Goal: Information Seeking & Learning: Learn about a topic

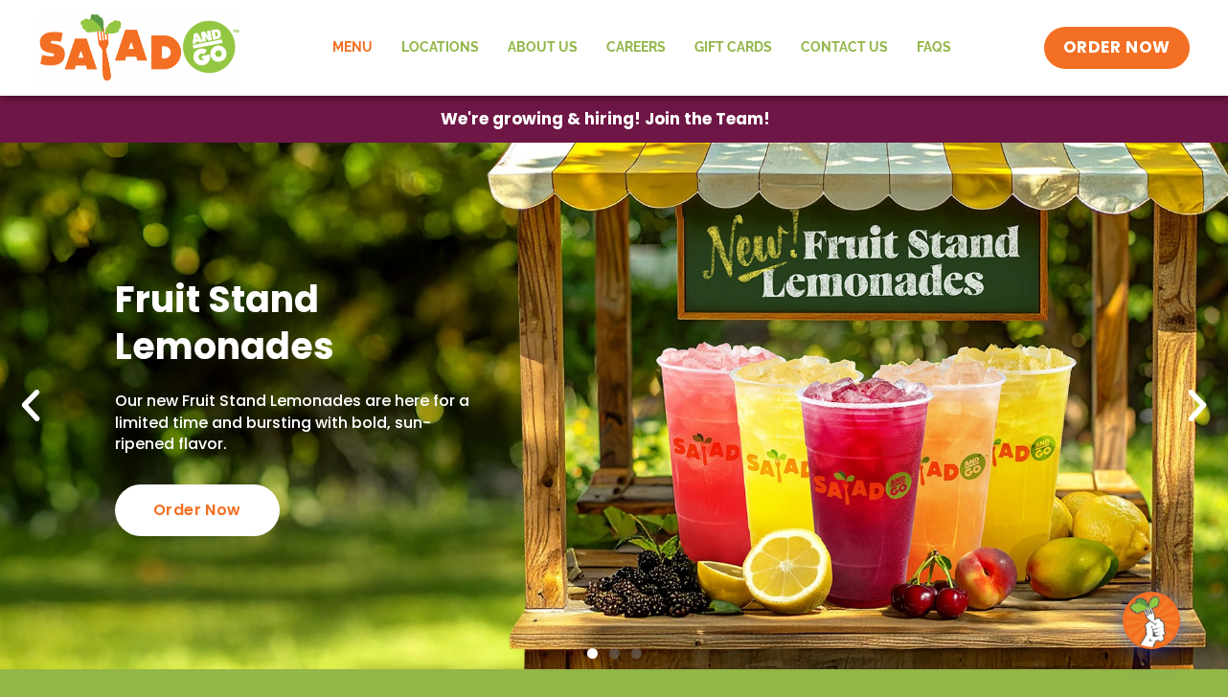
click at [355, 50] on link "Menu" at bounding box center [352, 48] width 69 height 44
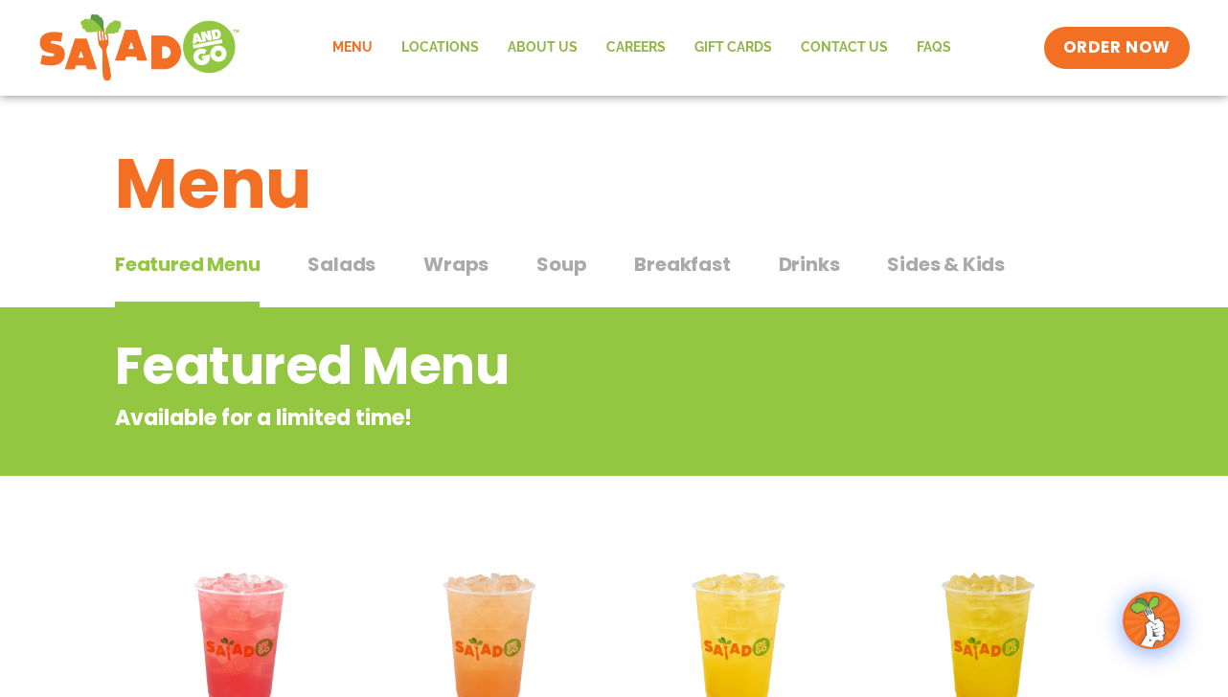
click at [351, 48] on link "Menu" at bounding box center [352, 48] width 69 height 44
click at [466, 265] on span "Wraps" at bounding box center [455, 264] width 65 height 29
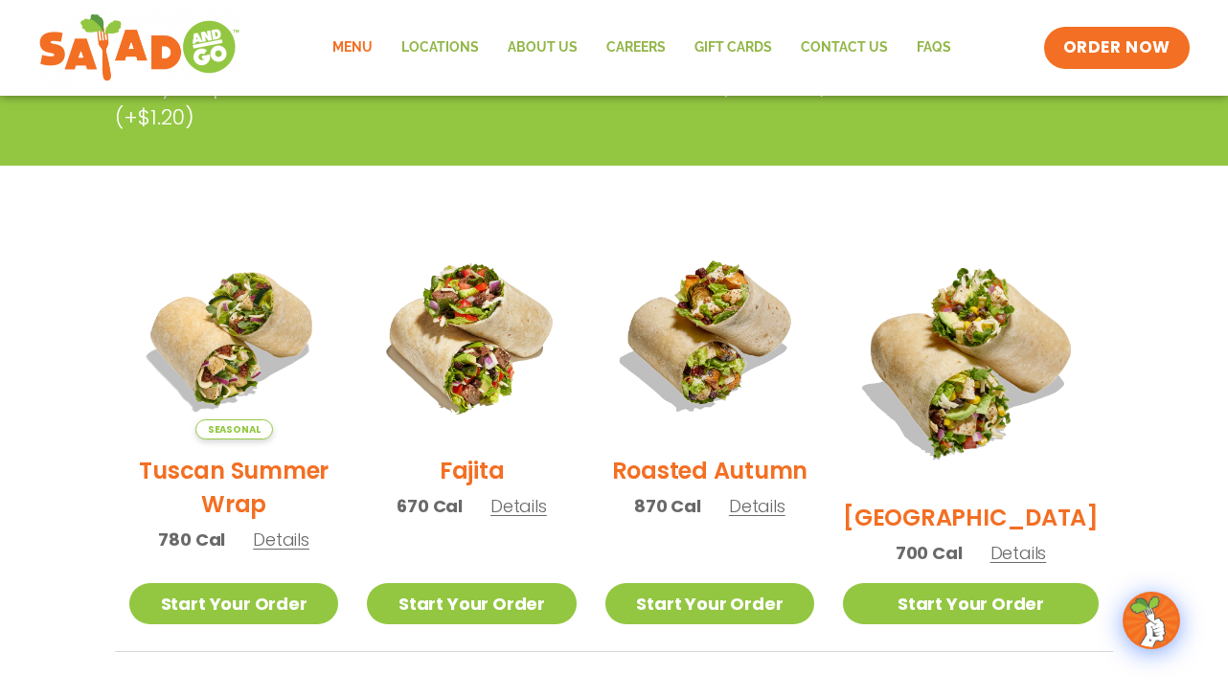
scroll to position [372, 0]
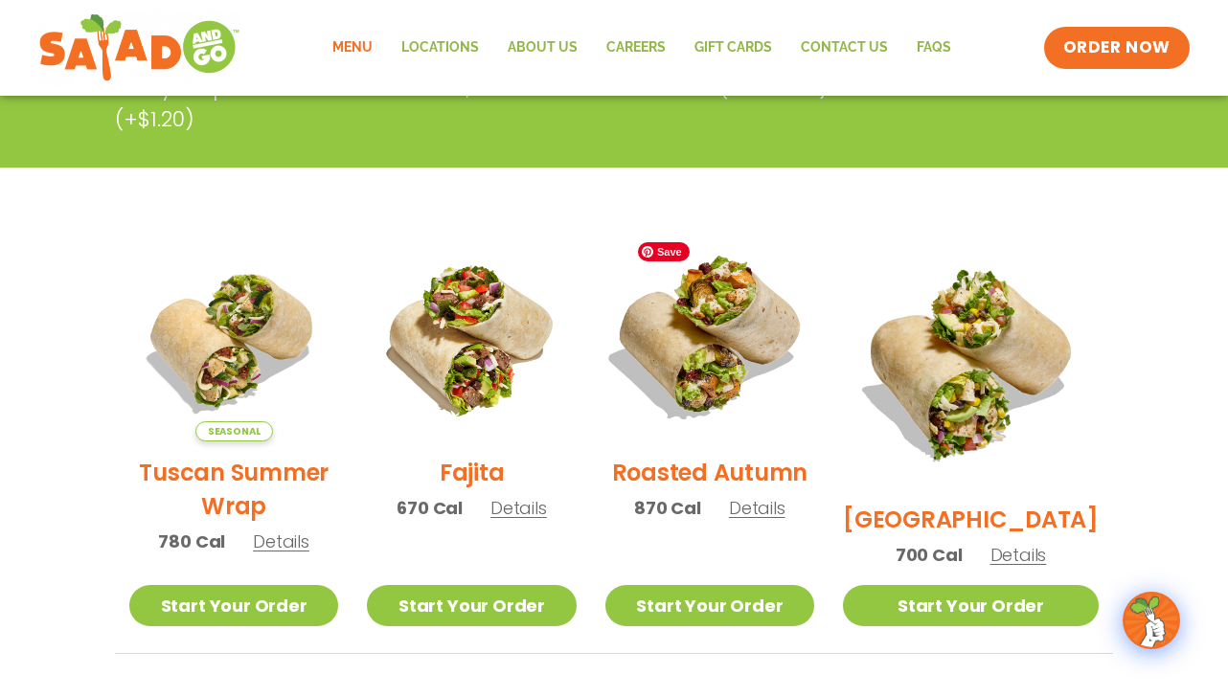
click at [718, 389] on img at bounding box center [709, 337] width 245 height 245
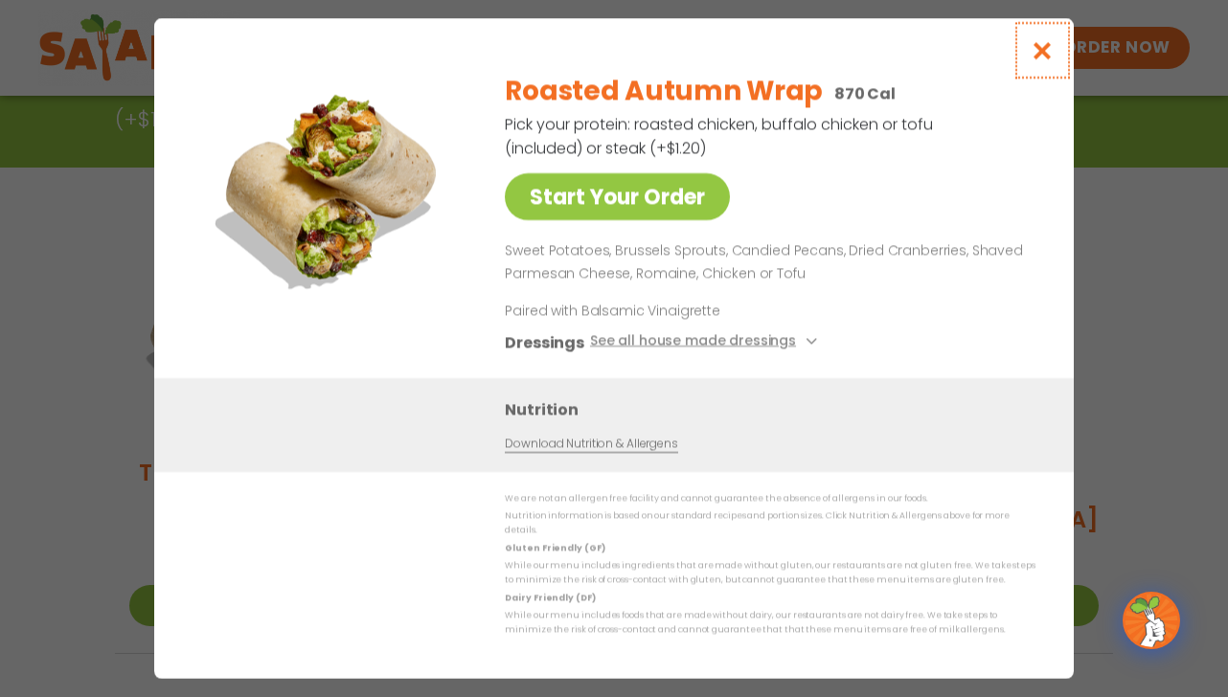
click at [1046, 60] on icon "Close modal" at bounding box center [1043, 50] width 24 height 20
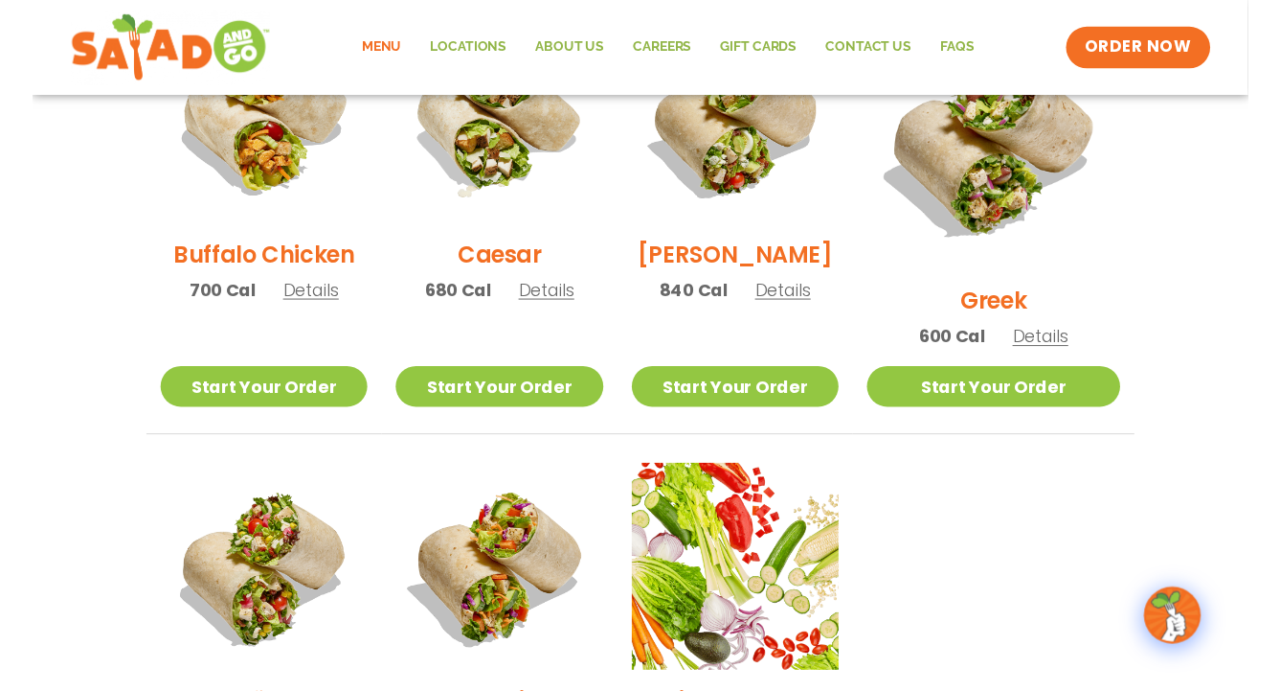
scroll to position [1042, 0]
